Goal: Task Accomplishment & Management: Manage account settings

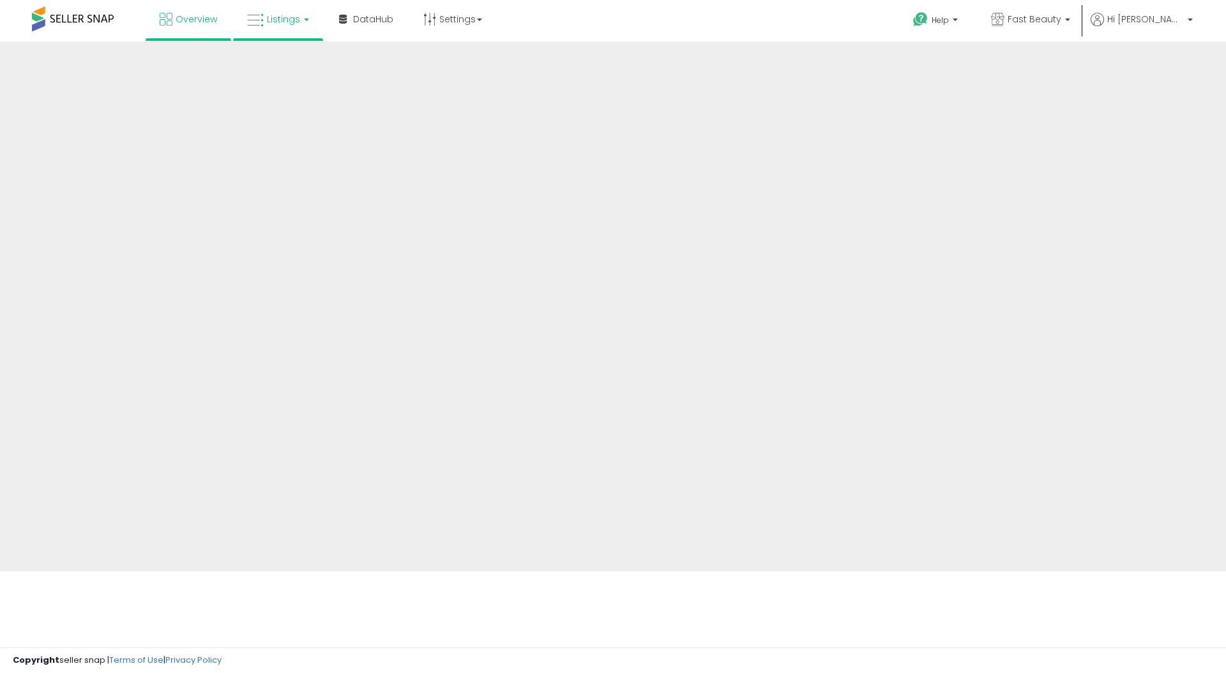
click at [275, 22] on span "Listings" at bounding box center [283, 19] width 33 height 13
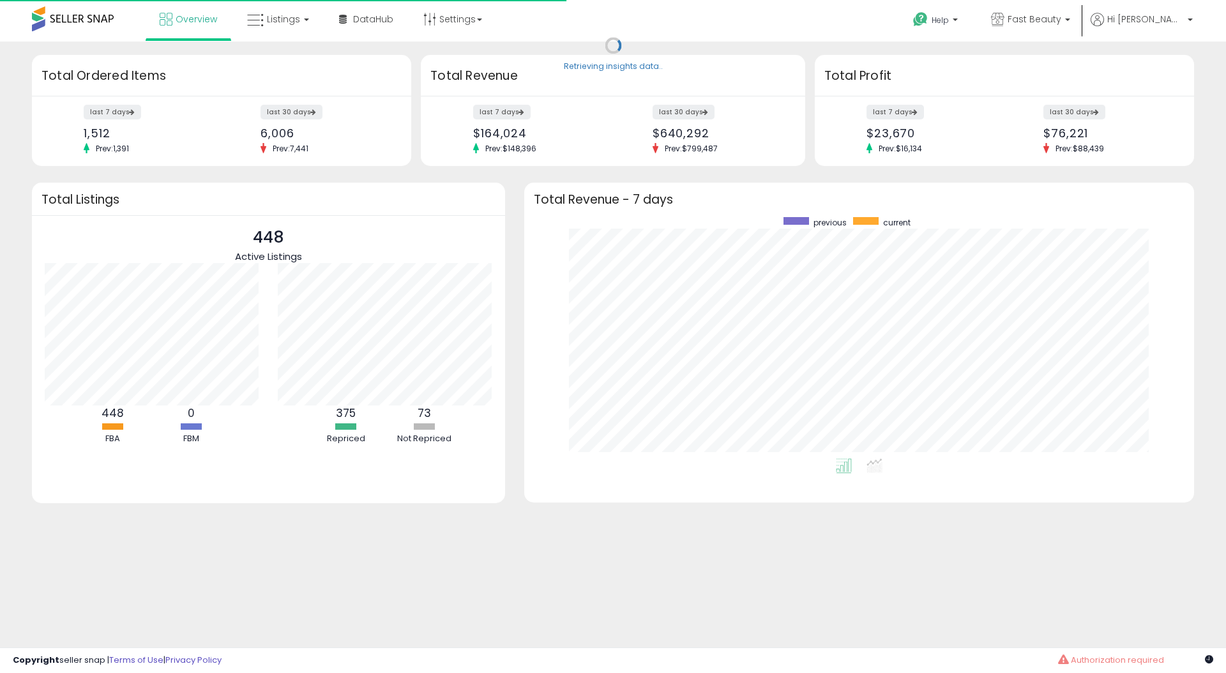
scroll to position [241, 644]
click at [281, 22] on span "Listings" at bounding box center [283, 19] width 33 height 13
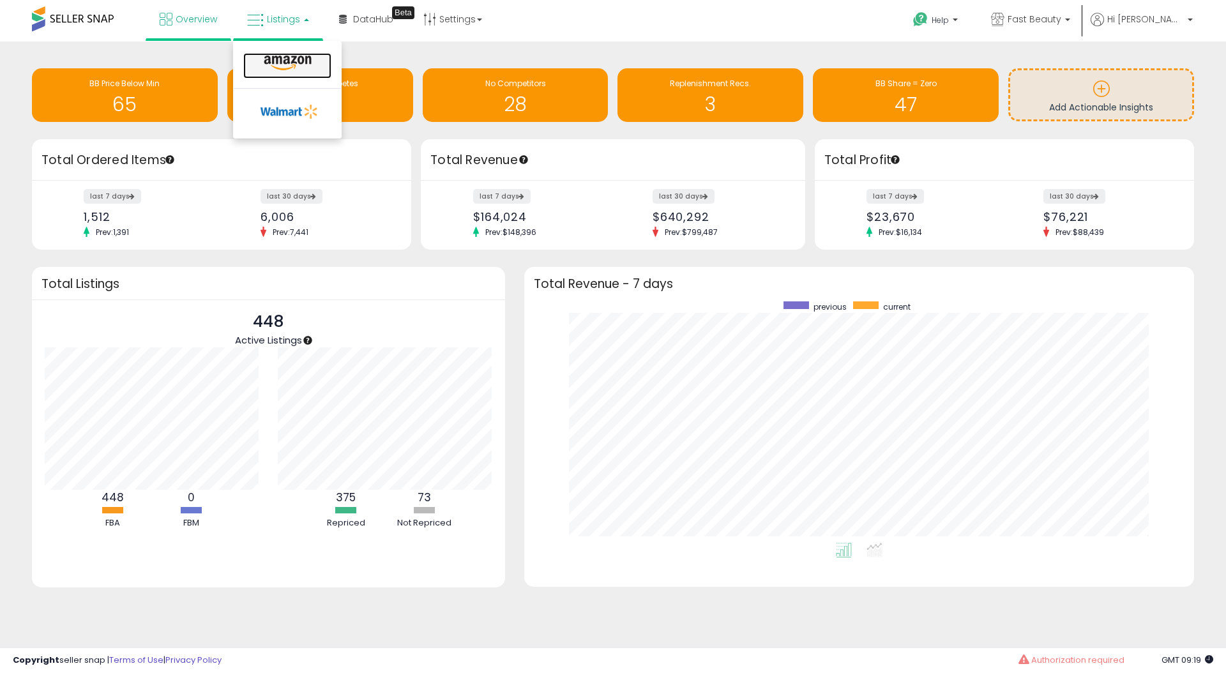
click at [263, 57] on icon at bounding box center [288, 63] width 56 height 17
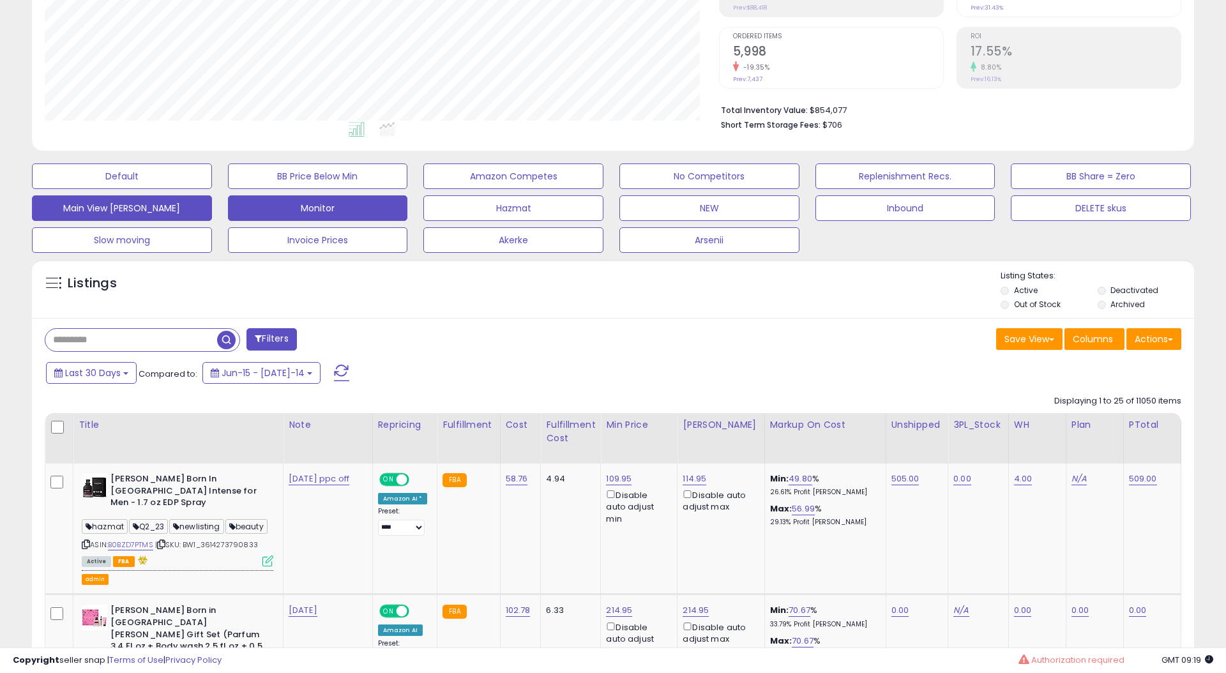
scroll to position [240, 0]
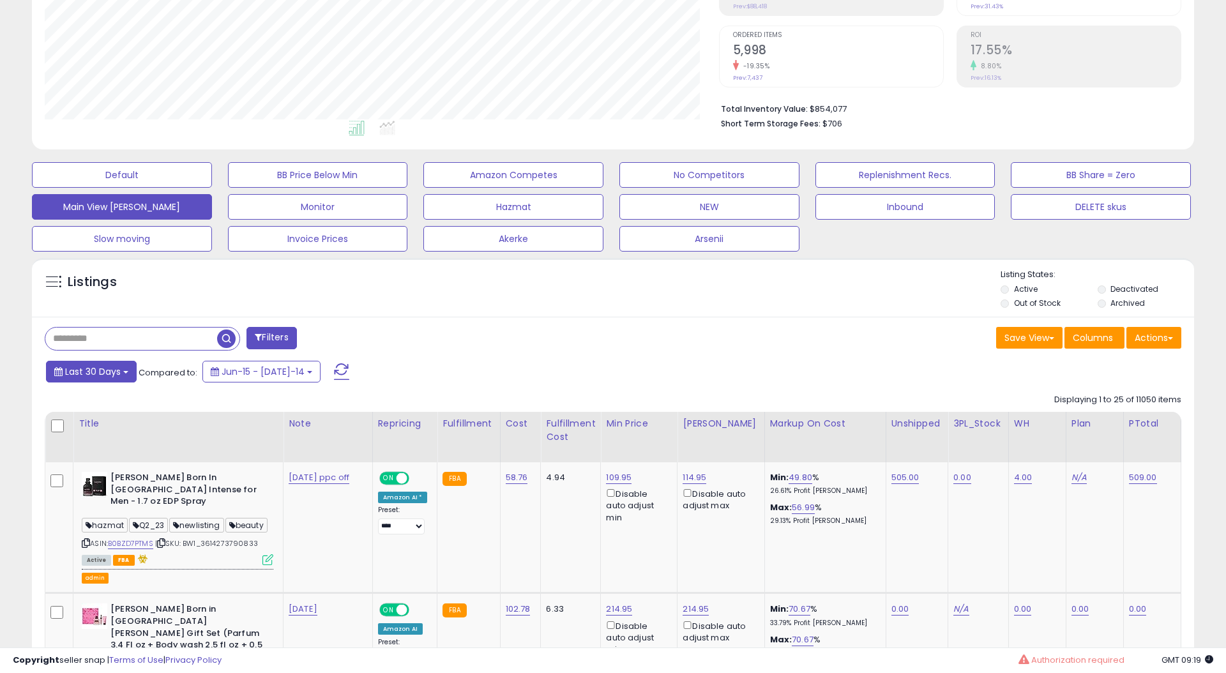
click at [114, 379] on button "Last 30 Days" at bounding box center [91, 372] width 91 height 22
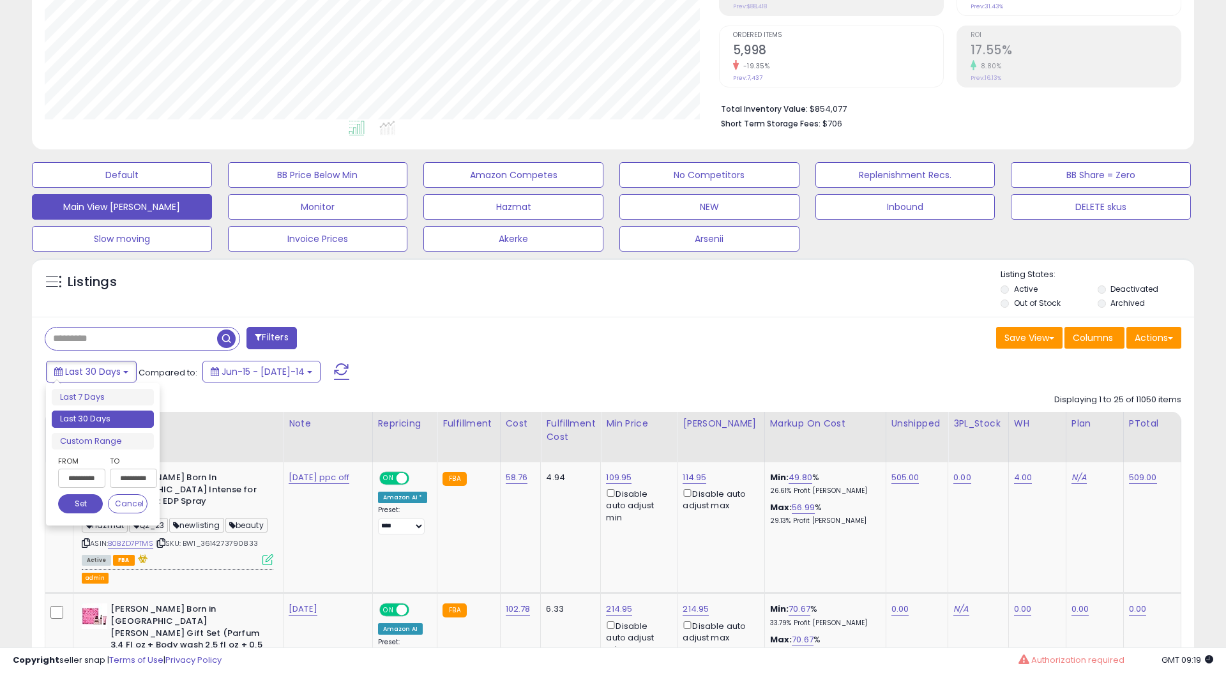
click at [109, 415] on li "Last 30 Days" at bounding box center [103, 419] width 102 height 17
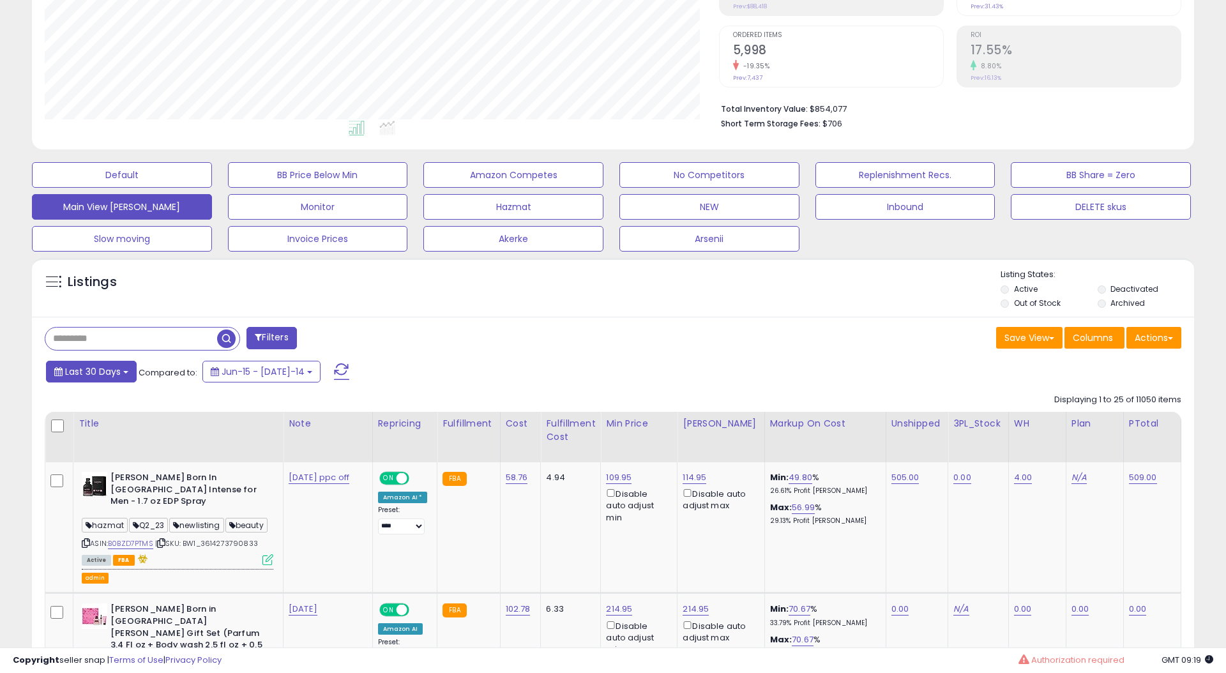
click at [108, 377] on span "Last 30 Days" at bounding box center [93, 371] width 56 height 13
type input "**********"
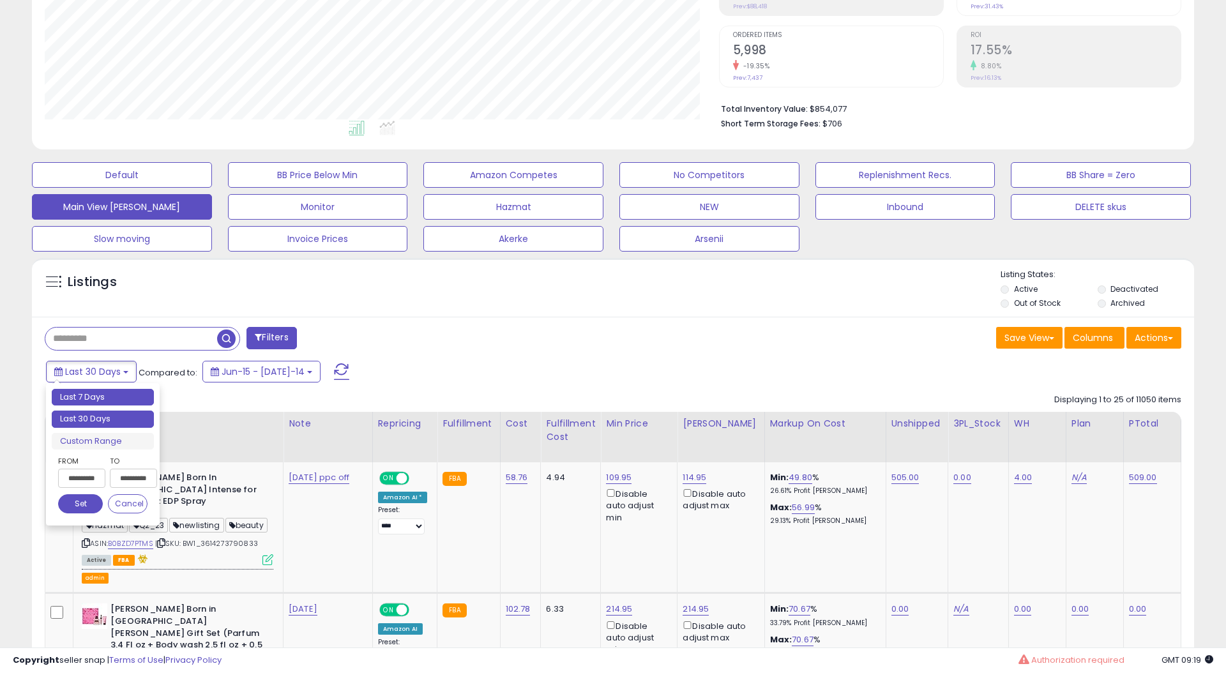
click at [101, 394] on li "Last 7 Days" at bounding box center [103, 397] width 102 height 17
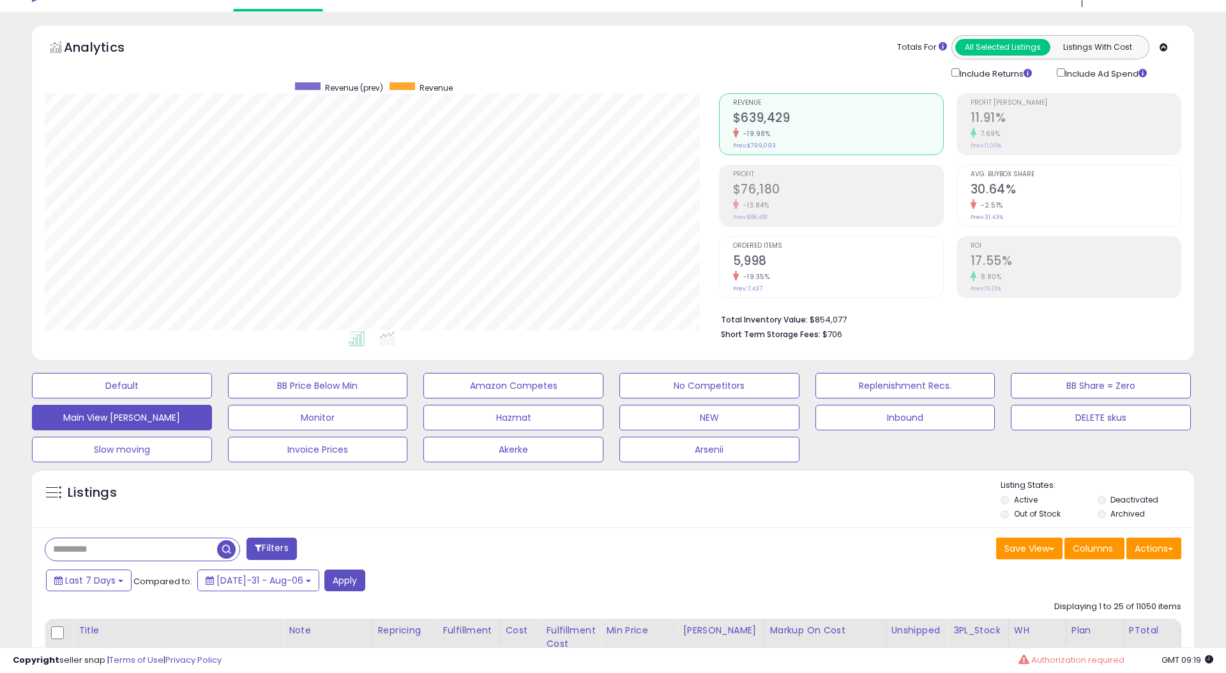
scroll to position [0, 0]
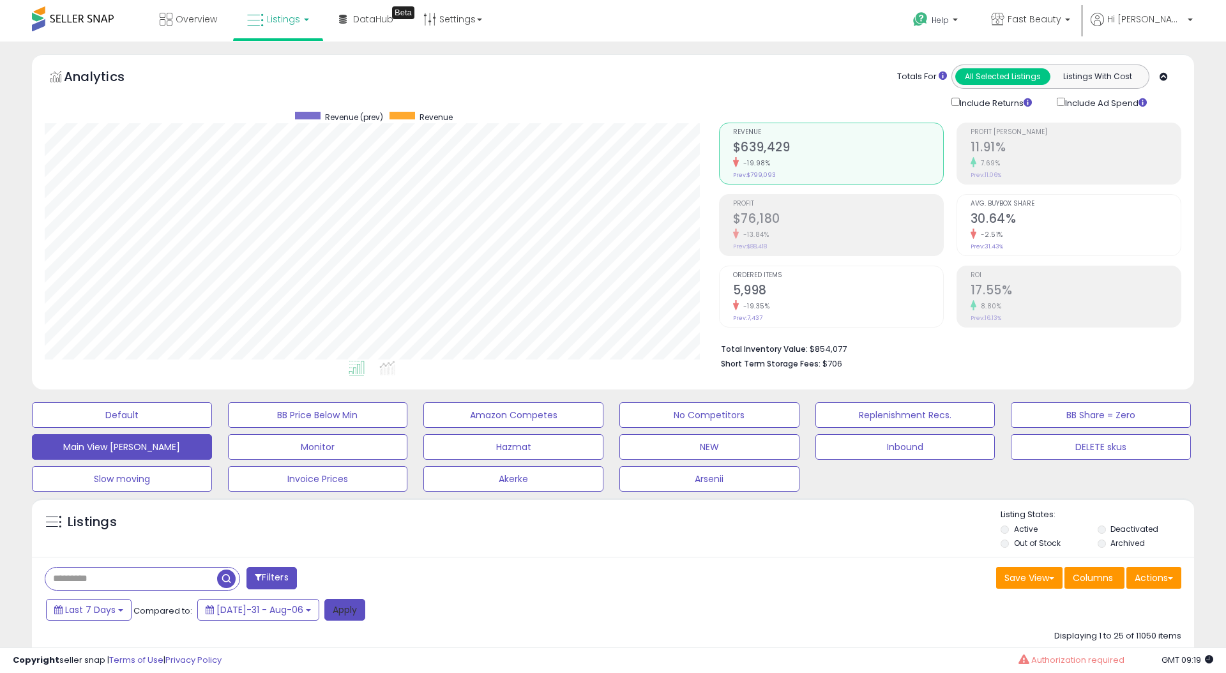
click at [344, 603] on button "Apply" at bounding box center [344, 610] width 41 height 22
click at [93, 614] on span "Last 30 Days" at bounding box center [93, 611] width 56 height 13
click at [73, 636] on li "Last 7 Days" at bounding box center [103, 637] width 102 height 17
click at [326, 599] on button "Apply" at bounding box center [344, 610] width 41 height 22
click at [1147, 19] on span "Hi [PERSON_NAME]" at bounding box center [1145, 19] width 77 height 13
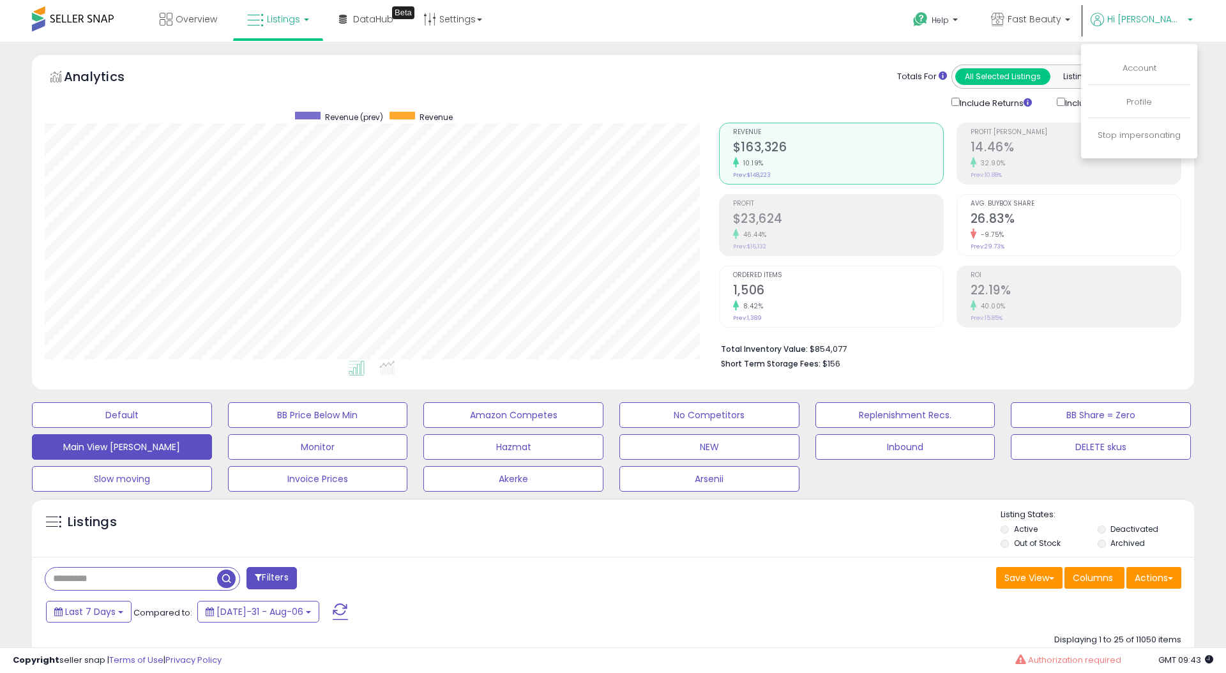
click at [1125, 76] on li "Account" at bounding box center [1139, 69] width 102 height 32
click at [1130, 72] on link "Account" at bounding box center [1140, 68] width 34 height 12
